Goal: Information Seeking & Learning: Learn about a topic

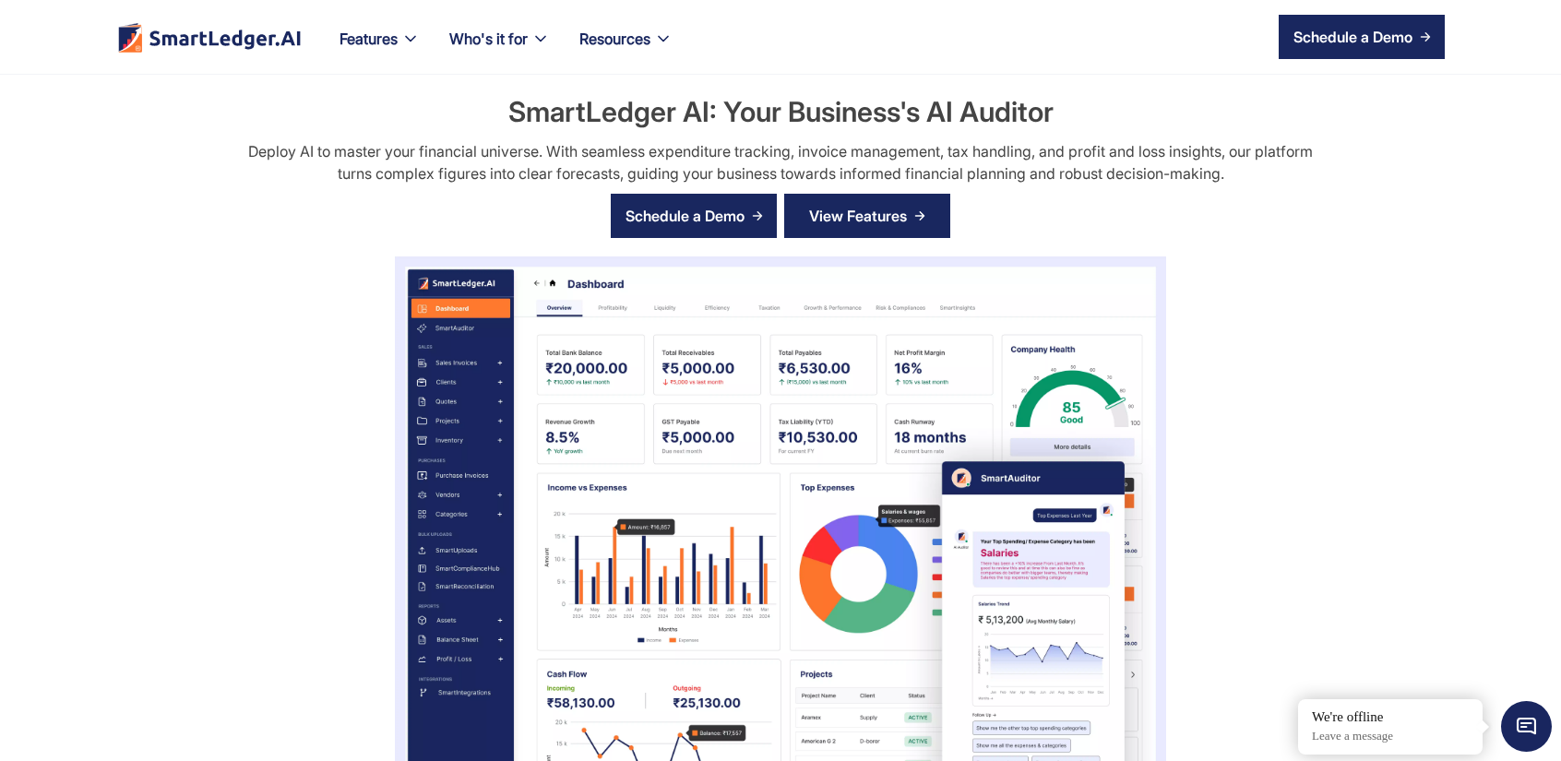
click at [932, 226] on link "View Features" at bounding box center [867, 216] width 166 height 44
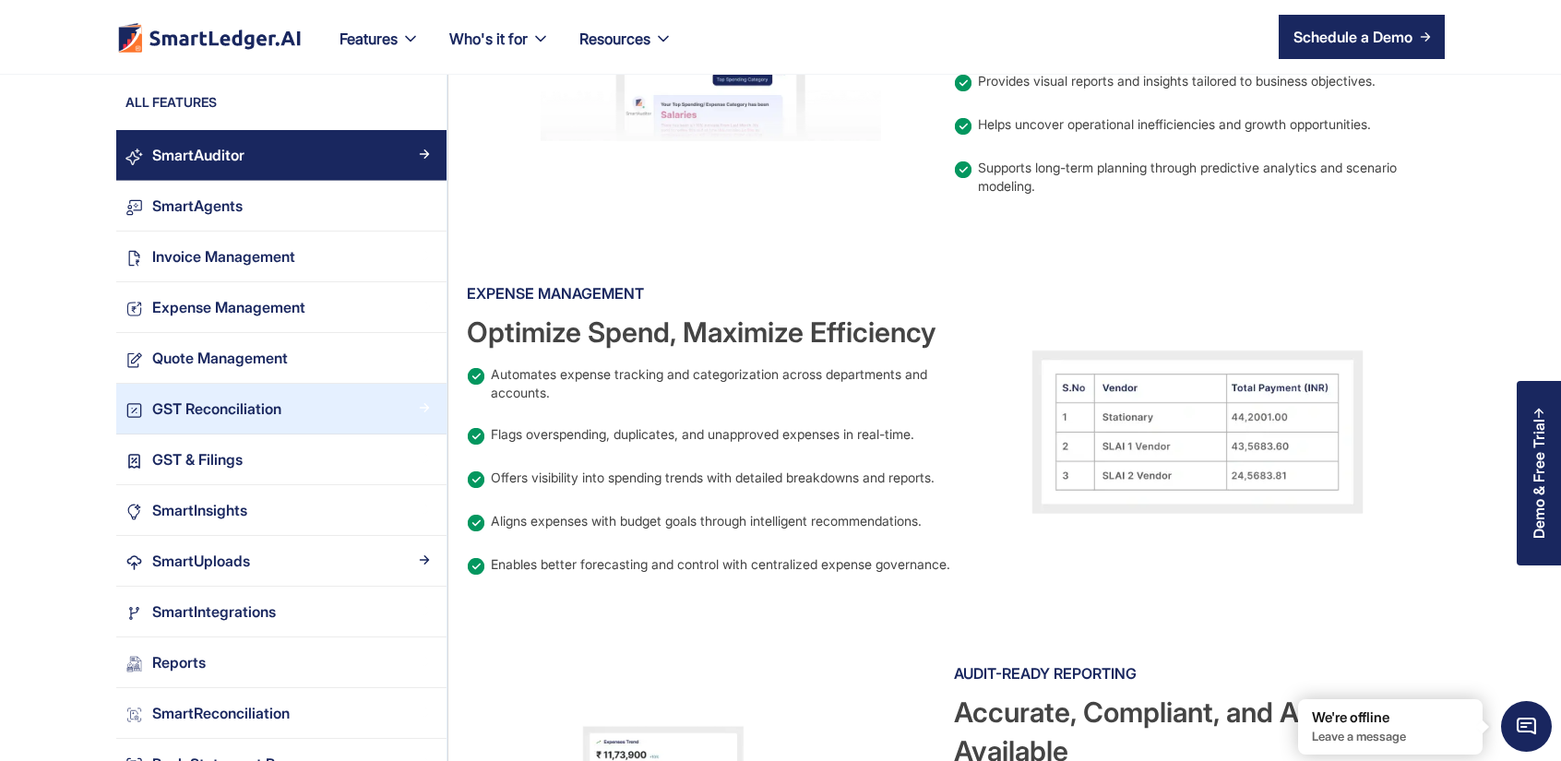
scroll to position [1754, 0]
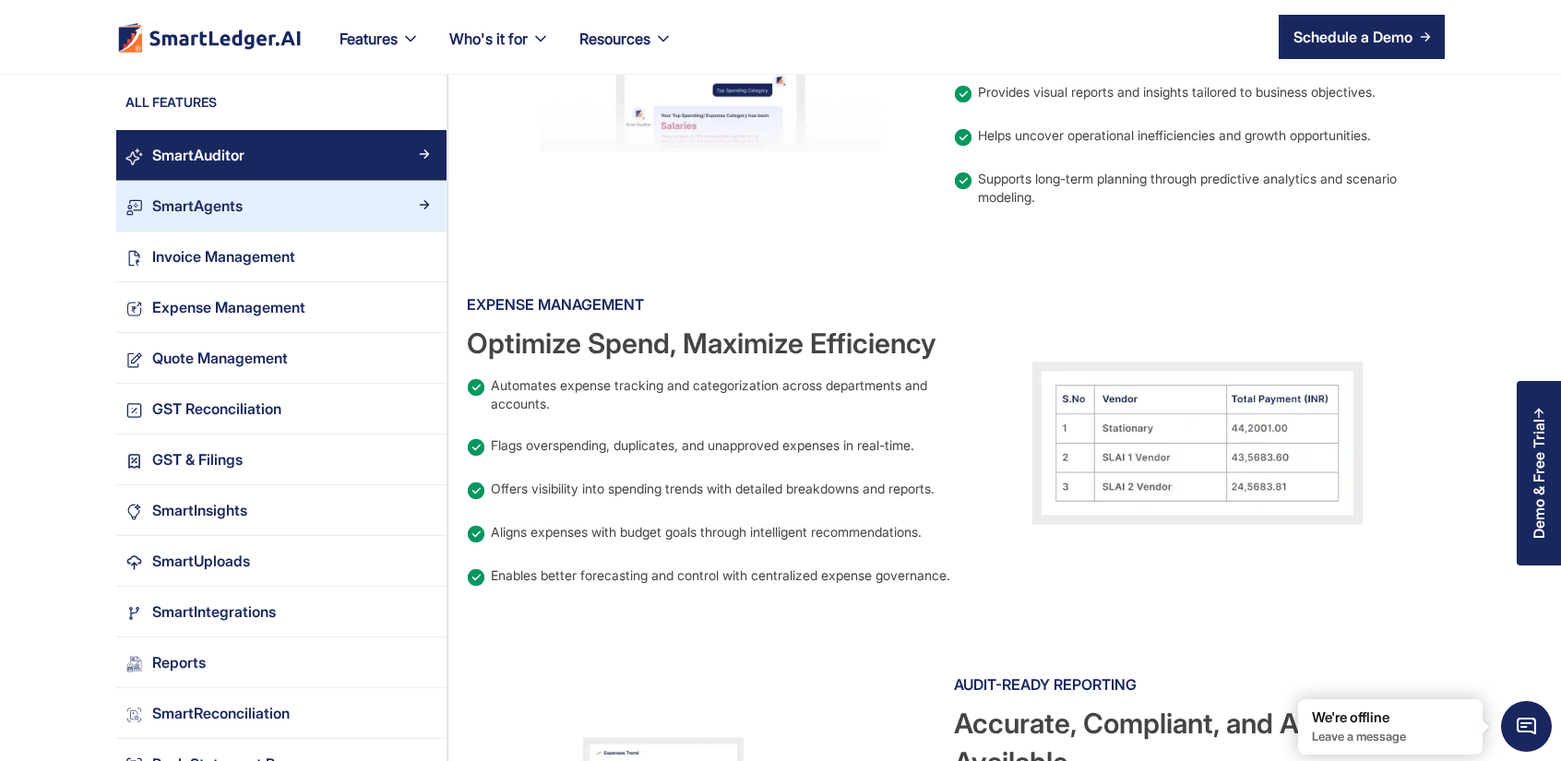
click at [241, 220] on link "SmartAgents" at bounding box center [281, 206] width 330 height 51
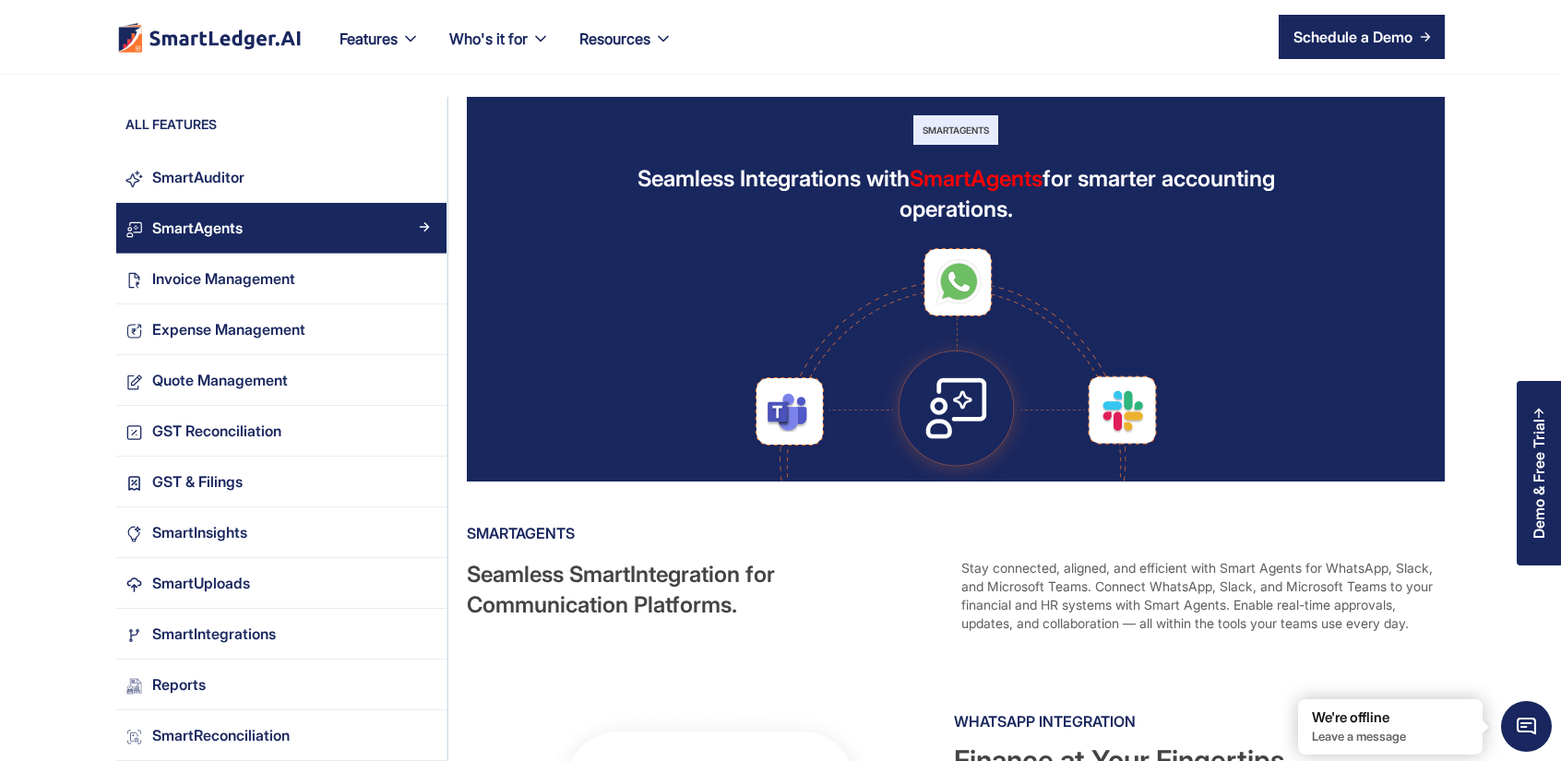
click at [284, 250] on link "SmartAgents" at bounding box center [281, 228] width 330 height 51
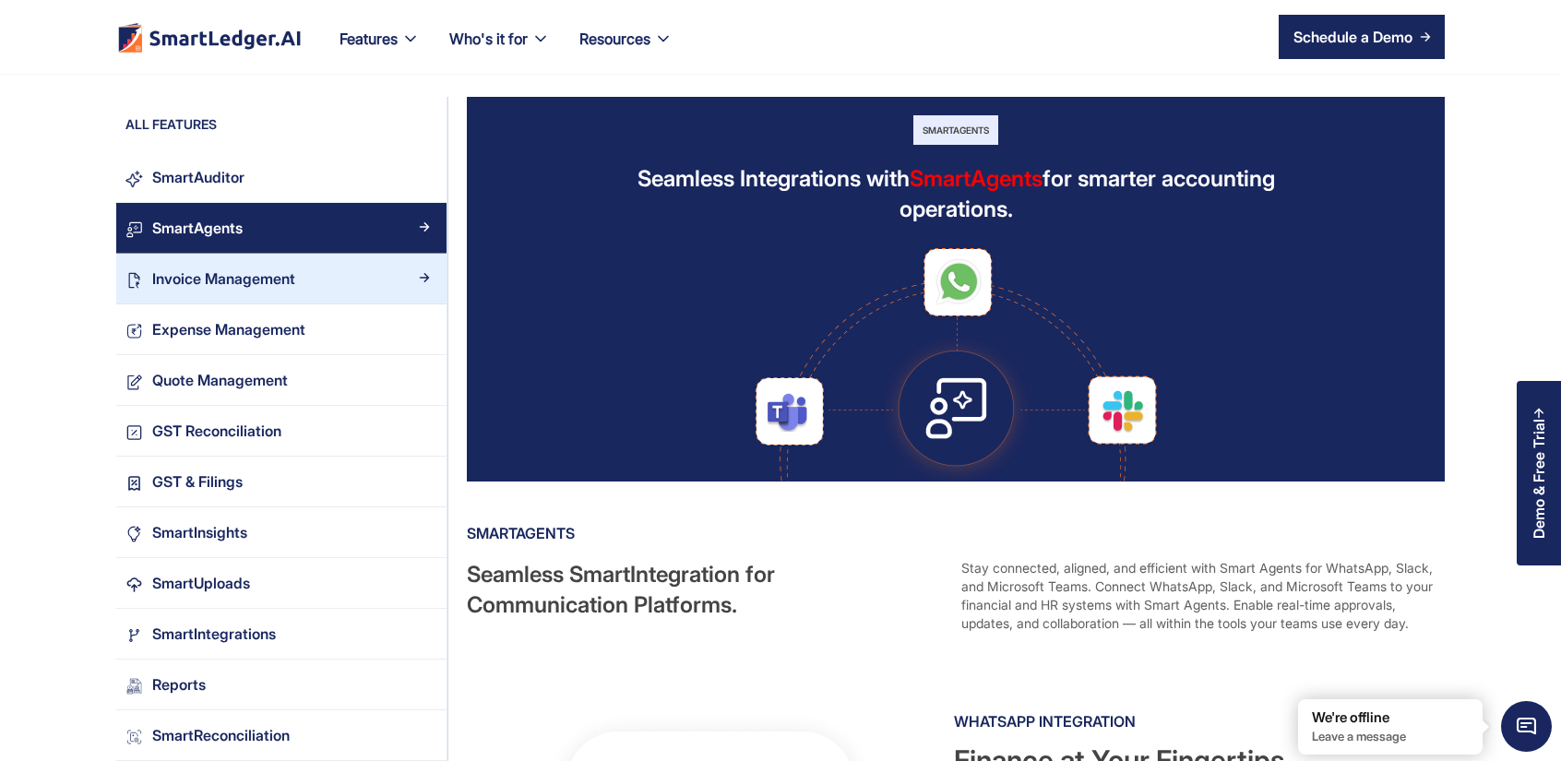
click at [282, 265] on link "Invoice Management" at bounding box center [281, 279] width 330 height 51
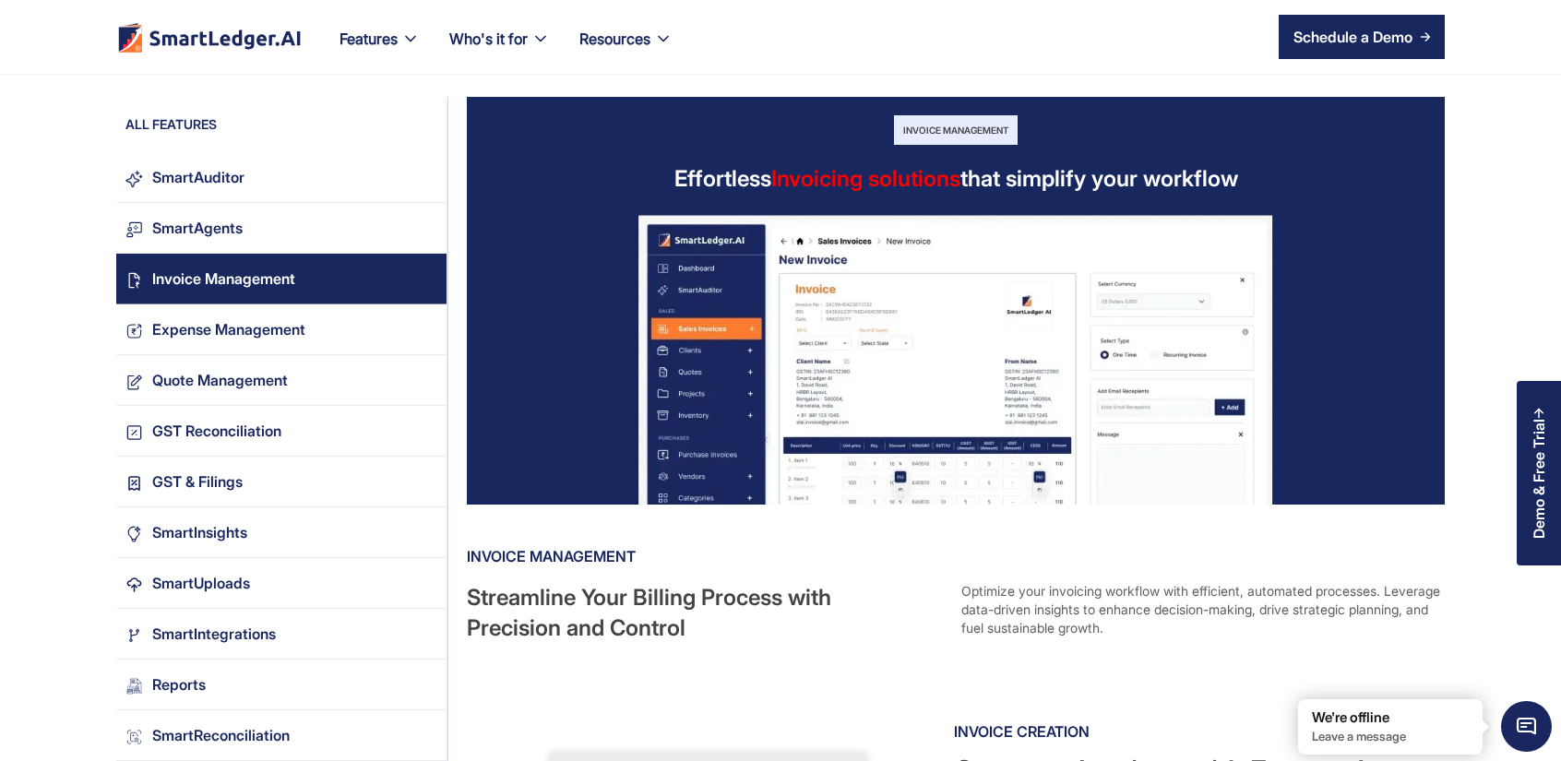
click at [293, 300] on link "Invoice Management" at bounding box center [281, 279] width 330 height 51
click at [299, 310] on link "Expense Management" at bounding box center [281, 330] width 330 height 51
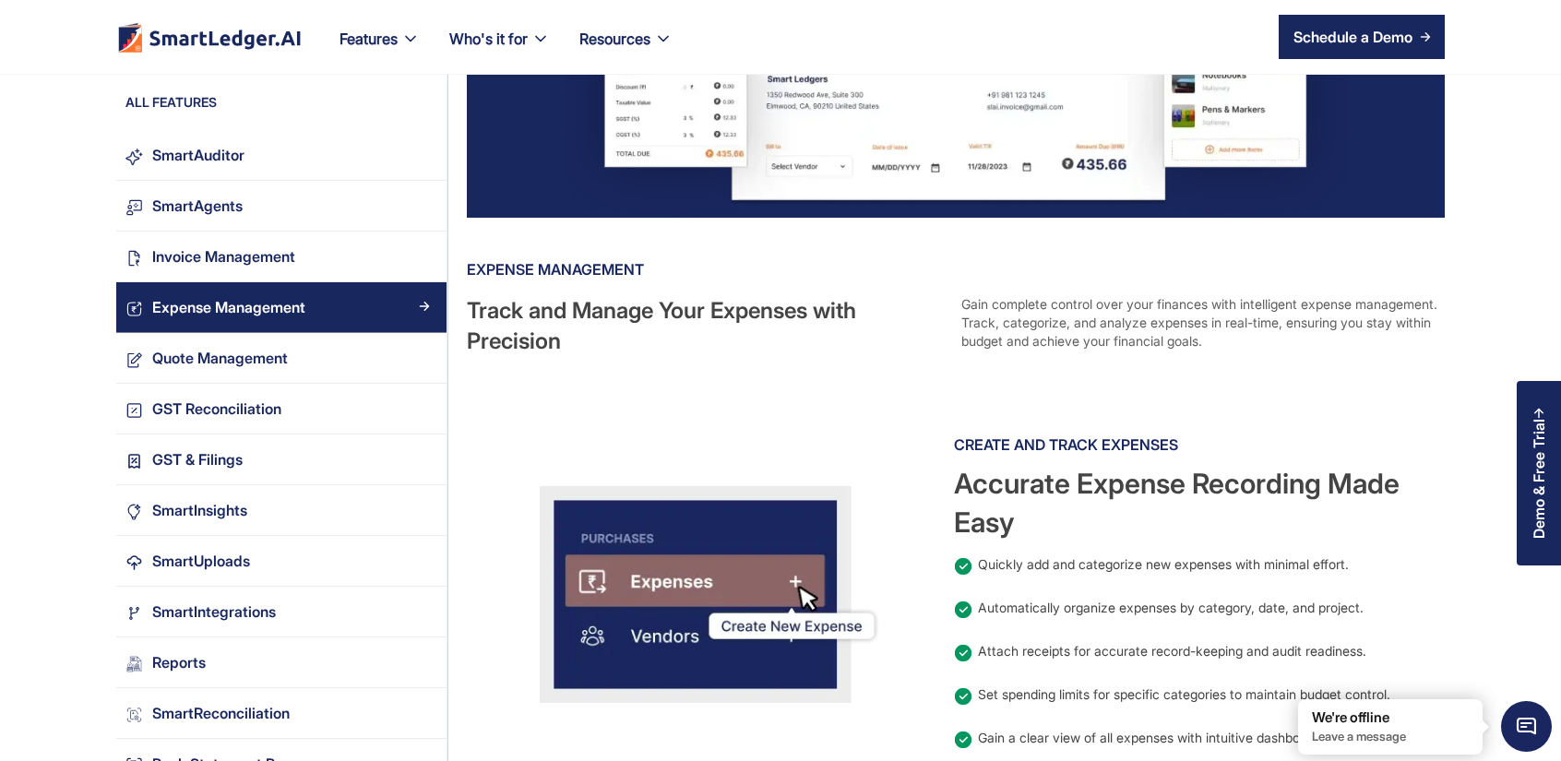
scroll to position [94, 0]
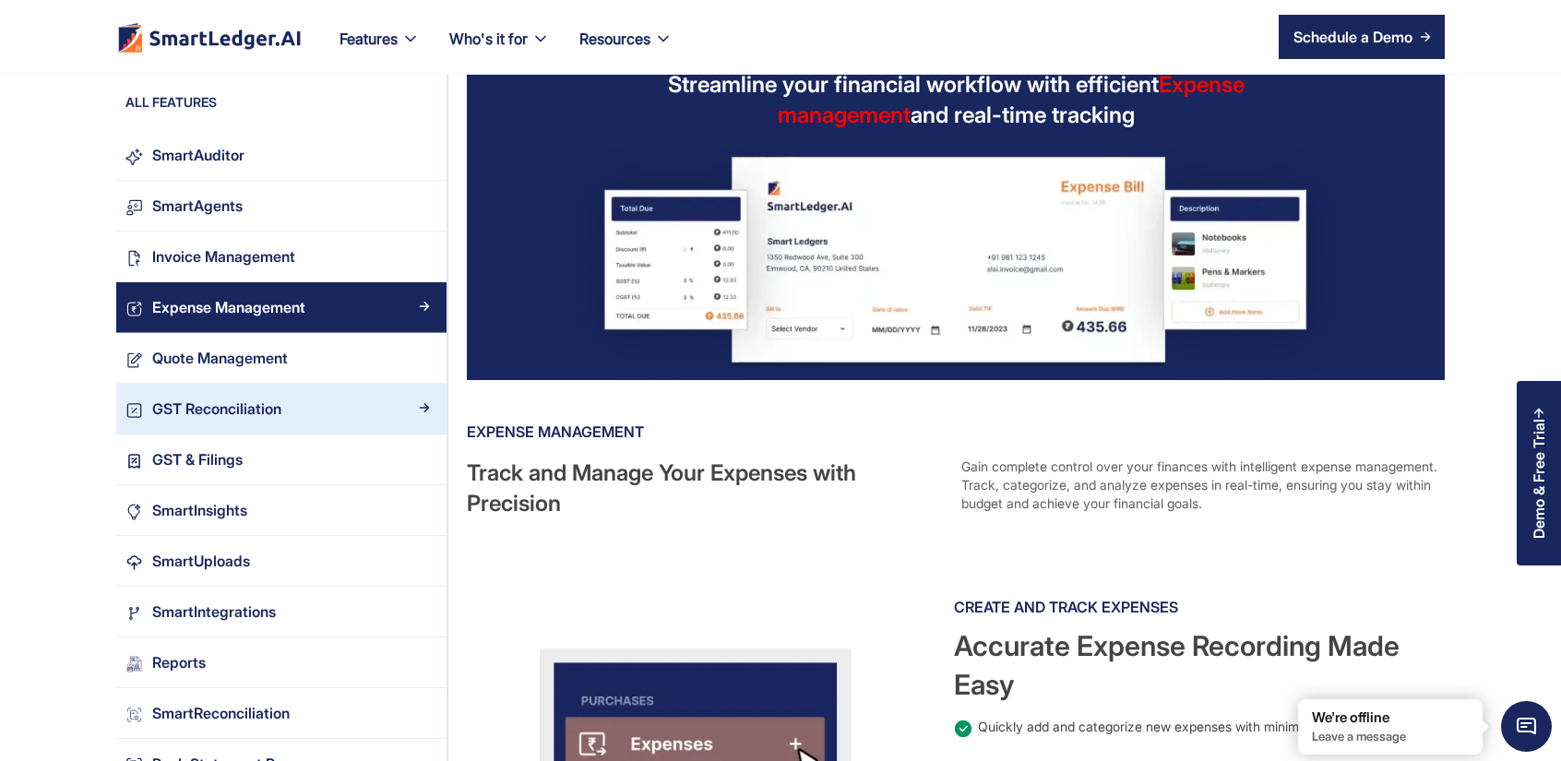
click at [306, 390] on link "GST Reconciliation" at bounding box center [281, 409] width 330 height 51
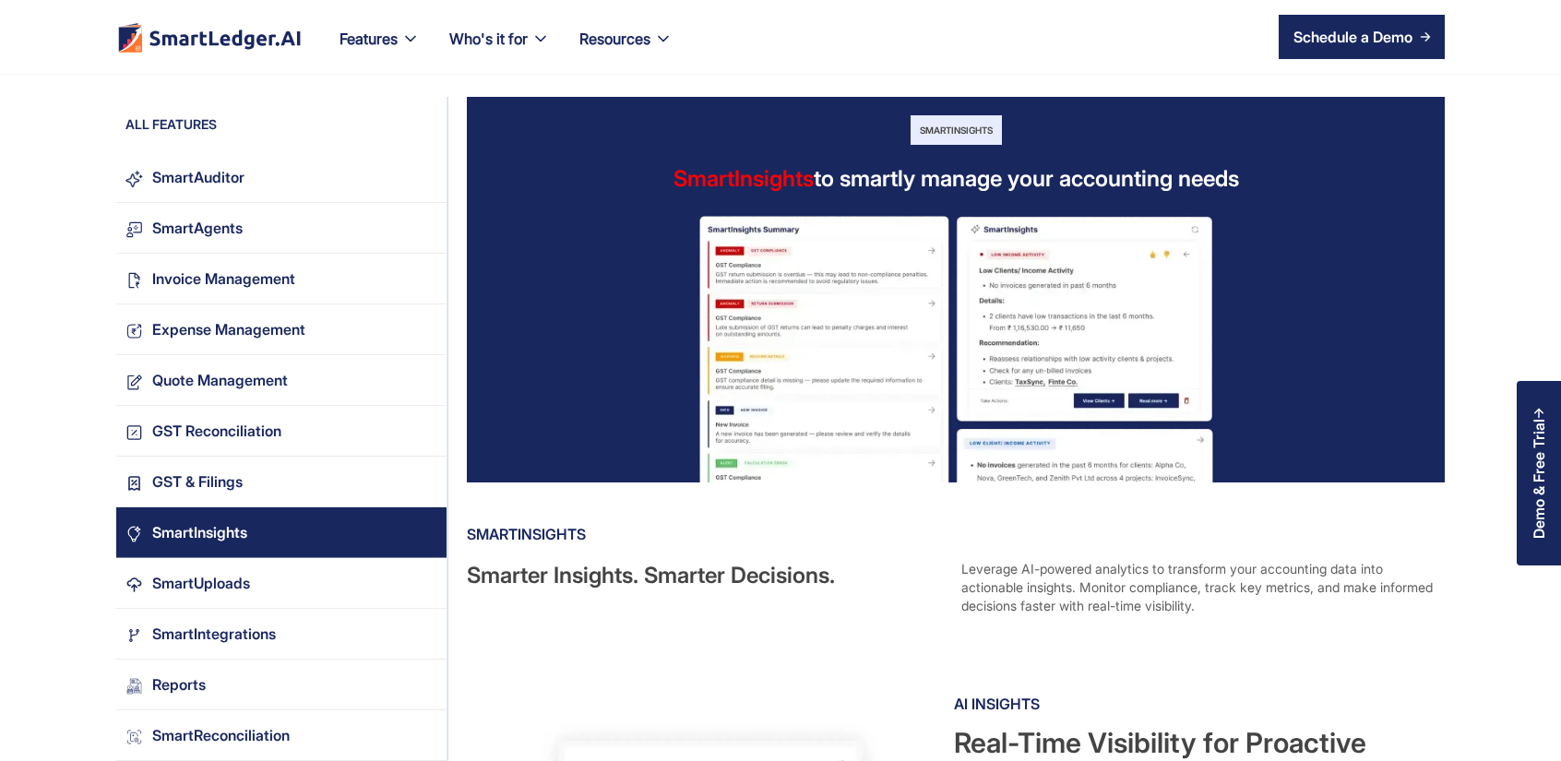
scroll to position [194, 0]
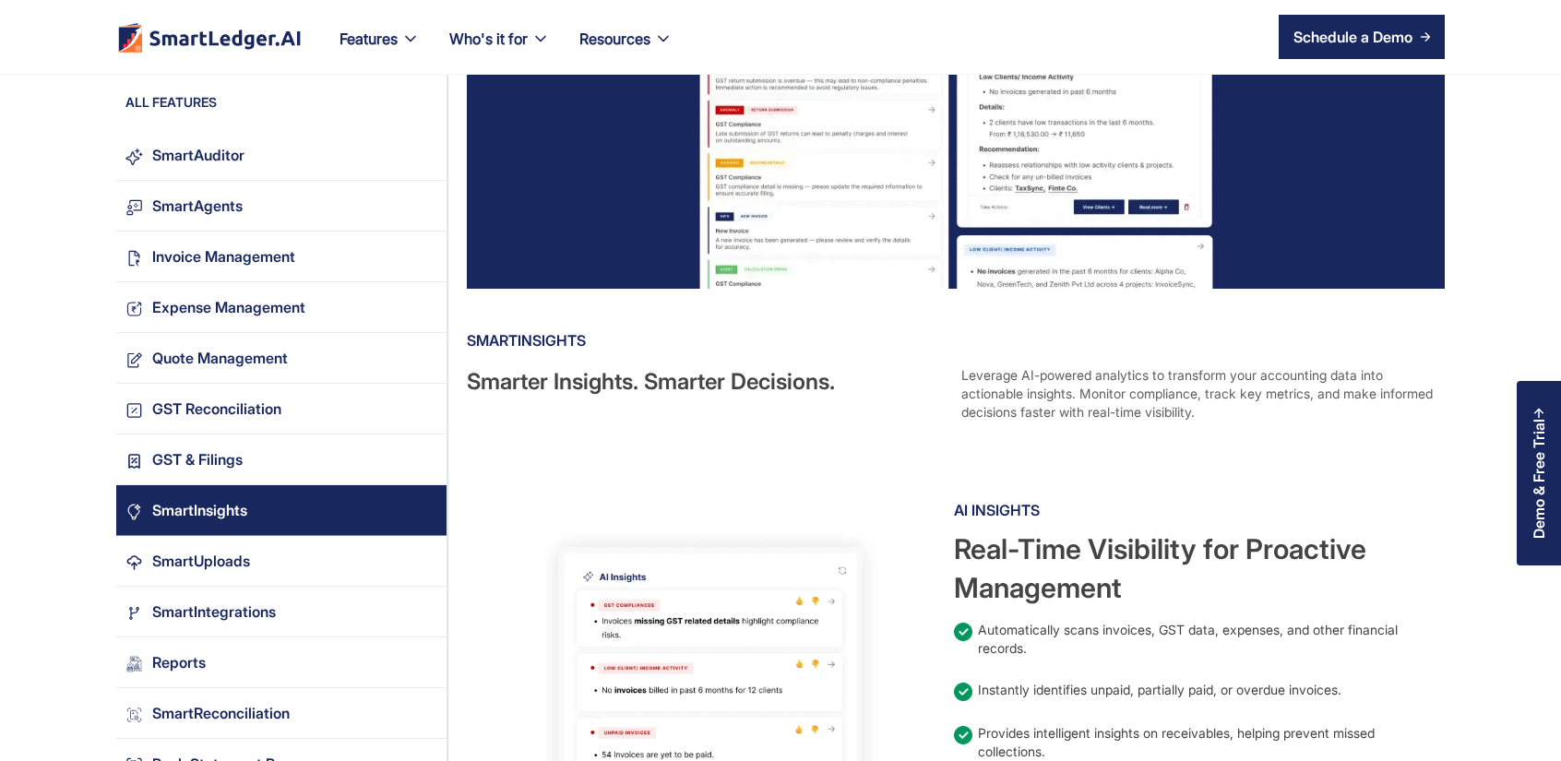
click at [306, 510] on div "SmartInsights" at bounding box center [290, 510] width 294 height 25
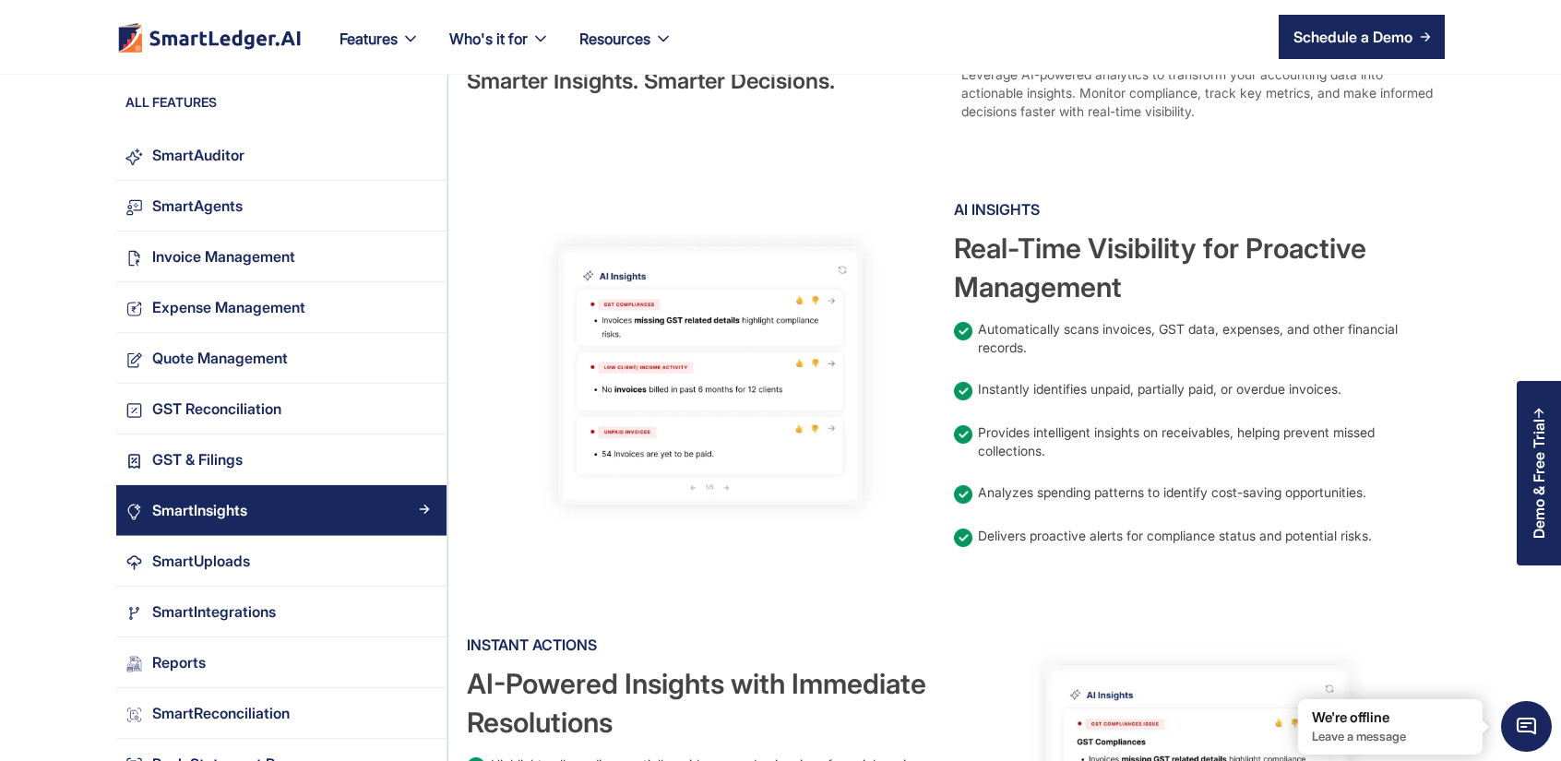
scroll to position [496, 0]
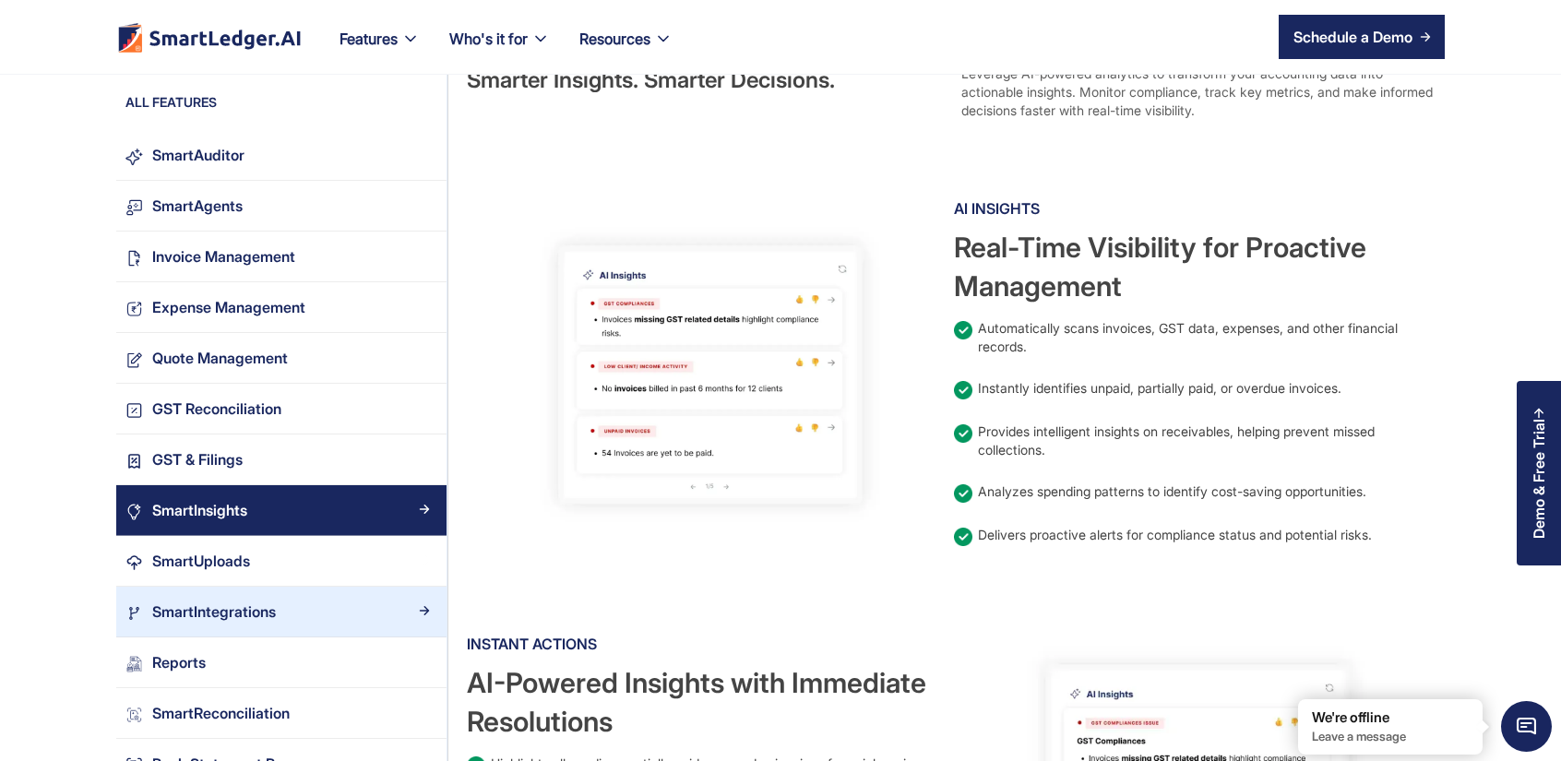
click at [262, 587] on link "SmartIntegrations" at bounding box center [281, 612] width 330 height 51
